Goal: Navigation & Orientation: Find specific page/section

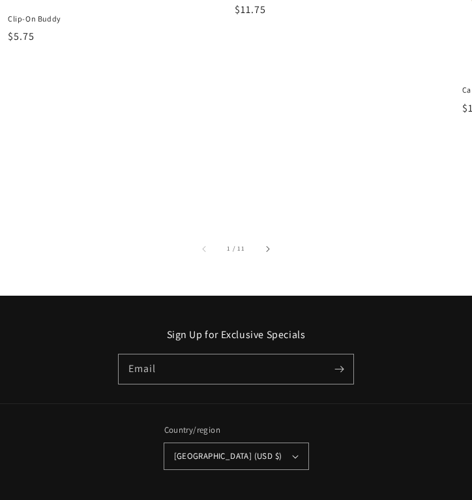
scroll to position [1288, 0]
click at [270, 236] on button "Slide right" at bounding box center [267, 248] width 29 height 29
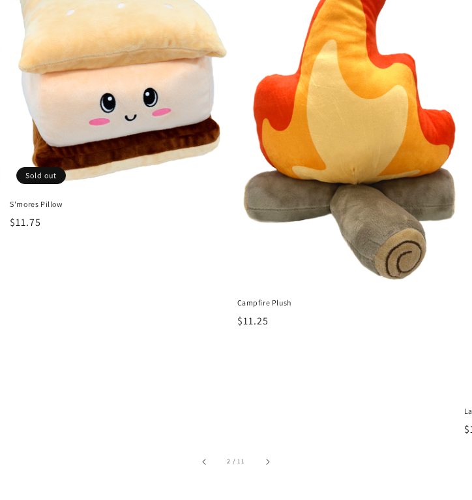
scroll to position [1100, 0]
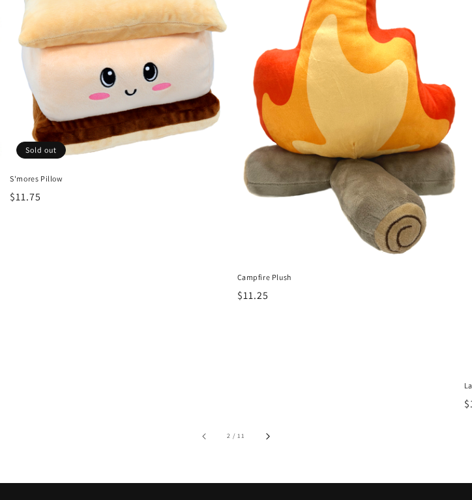
click at [268, 433] on icon "Slide right" at bounding box center [268, 436] width 4 height 7
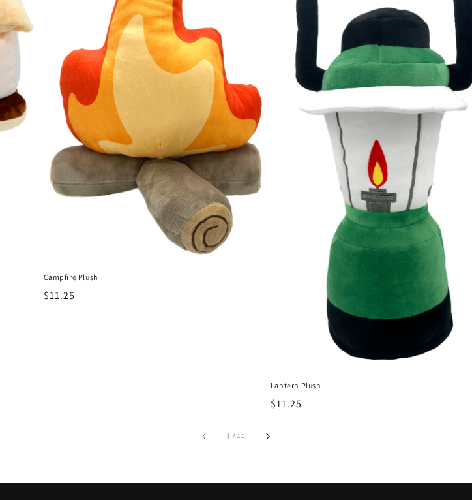
scroll to position [0, 455]
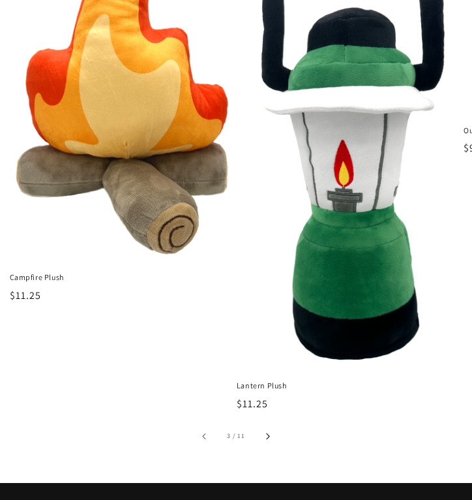
click at [268, 433] on icon "Slide right" at bounding box center [268, 436] width 4 height 7
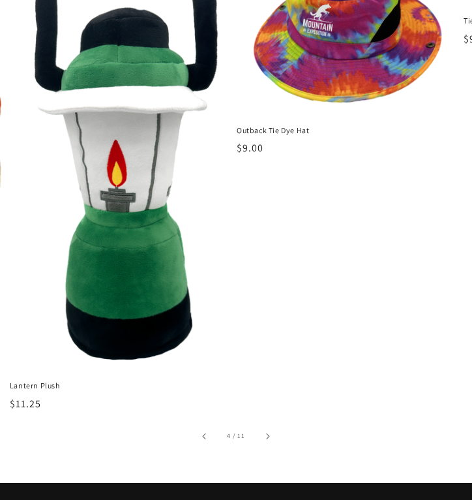
scroll to position [1109, 0]
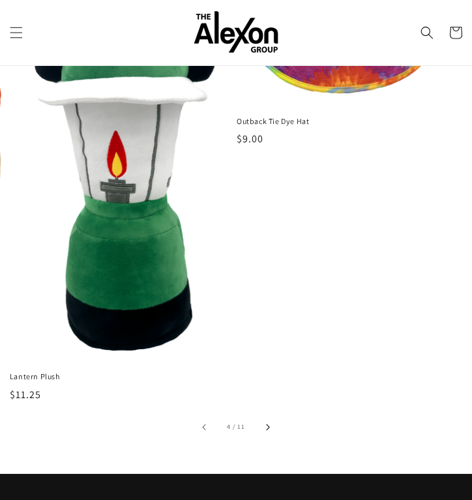
click at [268, 424] on icon "Slide right" at bounding box center [268, 427] width 4 height 7
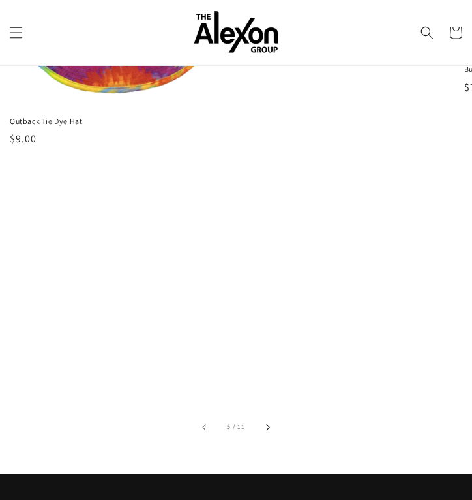
click at [268, 424] on icon "Slide right" at bounding box center [268, 427] width 4 height 7
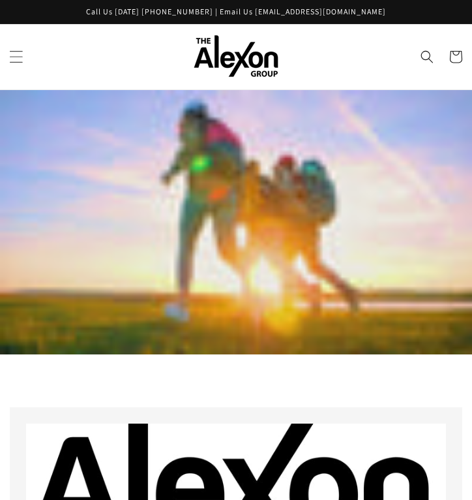
scroll to position [0, 0]
click at [22, 54] on icon "Menu" at bounding box center [16, 57] width 14 height 14
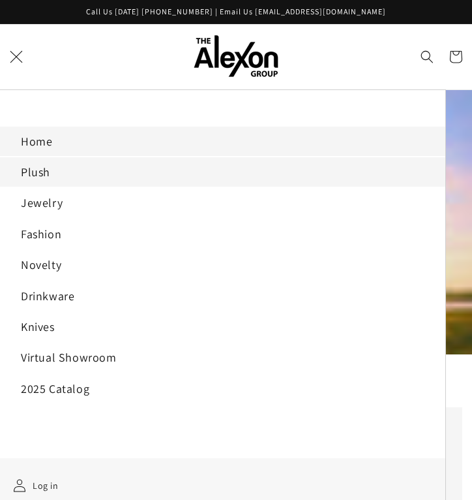
click at [46, 159] on link "Plush" at bounding box center [223, 171] width 446 height 29
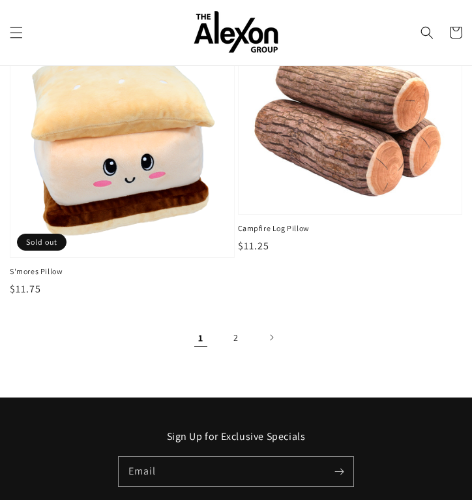
scroll to position [3446, 0]
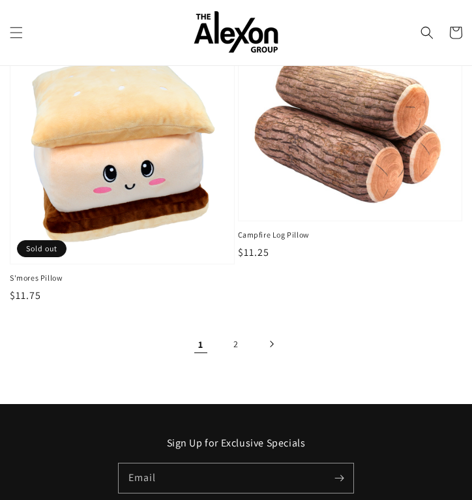
click at [273, 341] on icon "Next page" at bounding box center [272, 344] width 4 height 7
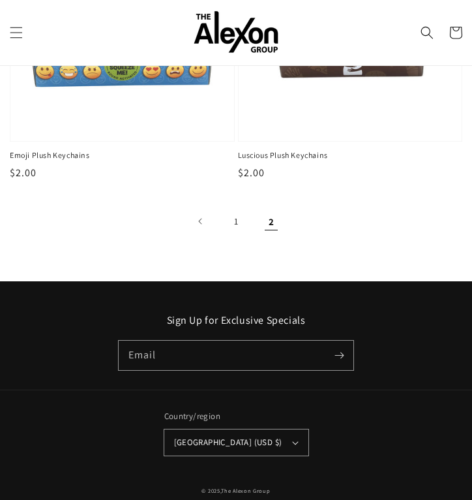
scroll to position [895, 0]
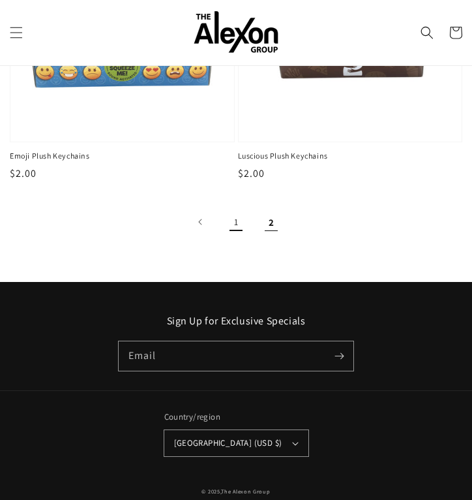
click at [236, 209] on link "1" at bounding box center [236, 222] width 29 height 29
